Goal: Check status: Check status

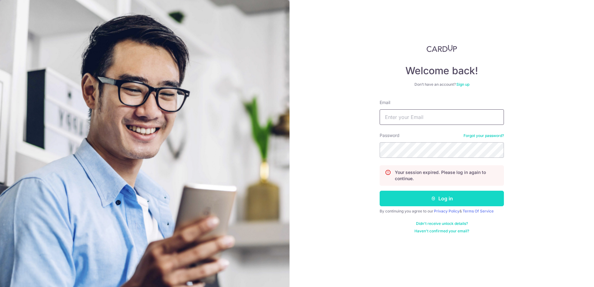
type input "[EMAIL_ADDRESS][DOMAIN_NAME]"
click at [422, 201] on button "Log in" at bounding box center [441, 199] width 124 height 16
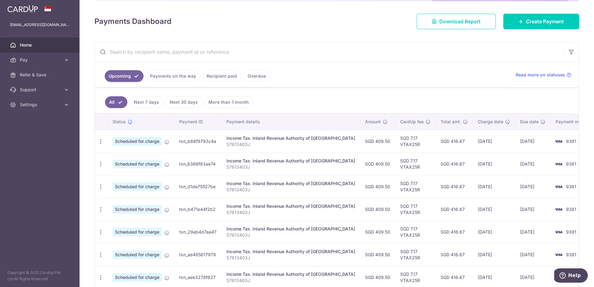
scroll to position [93, 0]
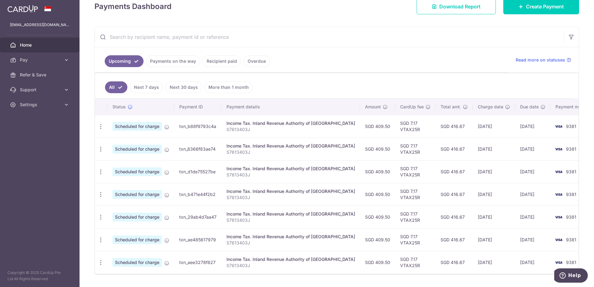
click at [192, 61] on link "Payments on the way" at bounding box center [173, 61] width 54 height 12
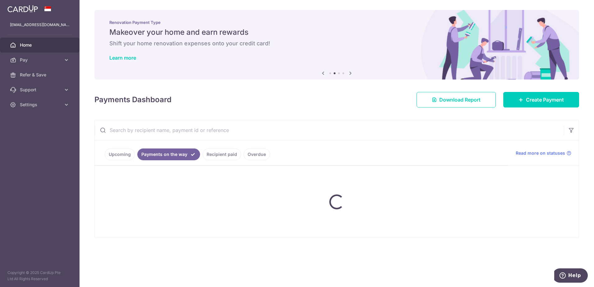
scroll to position [0, 0]
